Goal: Find specific page/section: Find specific page/section

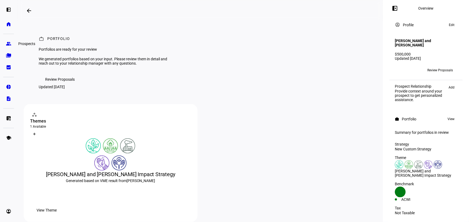
click at [6, 42] on eth-mat-symbol "group" at bounding box center [8, 43] width 5 height 5
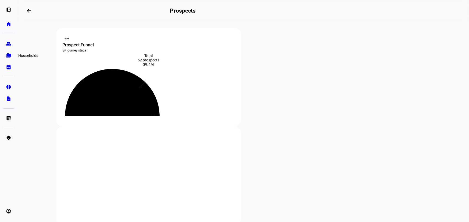
click at [6, 57] on eth-mat-symbol "folder_copy" at bounding box center [8, 55] width 5 height 5
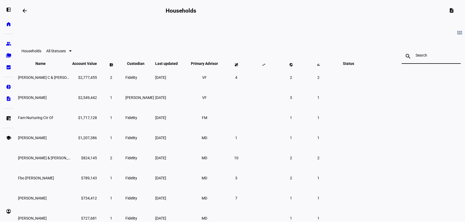
click at [416, 57] on input at bounding box center [431, 55] width 31 height 4
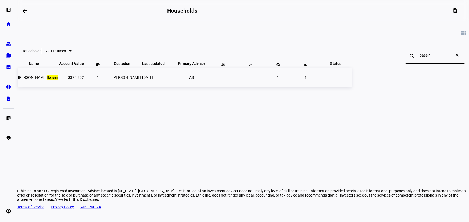
type input "bassin"
click at [153, 80] on span "Sep 9, 2025" at bounding box center [147, 77] width 11 height 4
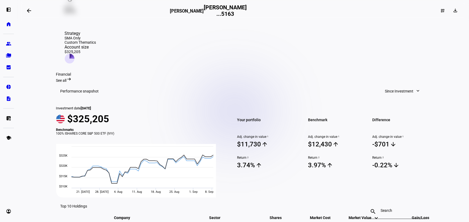
scroll to position [131, 0]
